Goal: Transaction & Acquisition: Purchase product/service

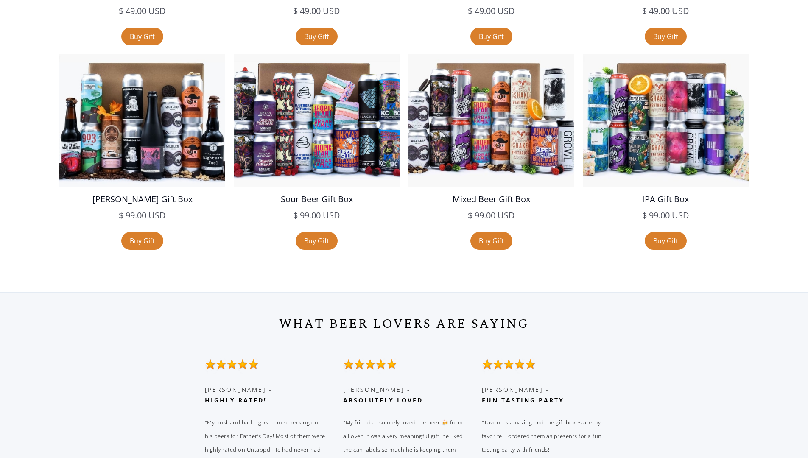
scroll to position [1704, 0]
